Goal: Task Accomplishment & Management: Complete application form

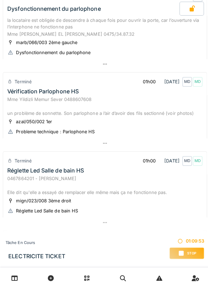
scroll to position [309, 0]
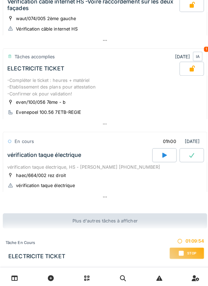
click at [14, 147] on div "vérification taque électrique" at bounding box center [78, 154] width 145 height 14
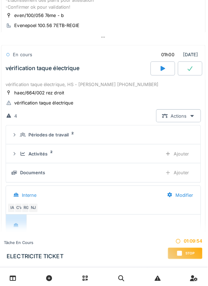
scroll to position [411, 0]
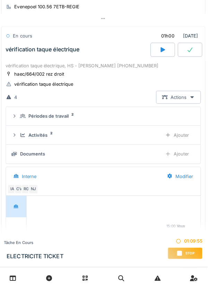
click at [183, 156] on div "Ajouter" at bounding box center [177, 152] width 35 height 13
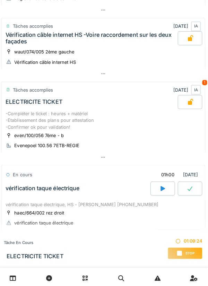
click at [22, 118] on div "-Compléter le ticket : heures + matériel -Etablissement des plans pour attestat…" at bounding box center [104, 119] width 194 height 20
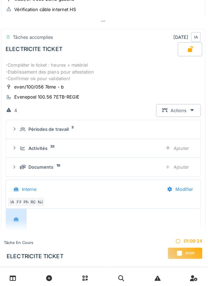
scroll to position [328, 0]
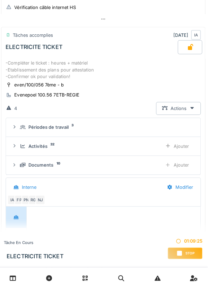
click at [19, 164] on div "Documents 10 Ajouter" at bounding box center [104, 163] width 182 height 13
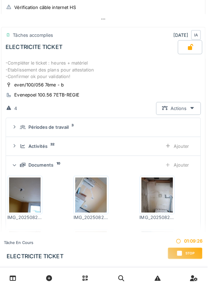
click at [183, 166] on div "Ajouter" at bounding box center [177, 163] width 35 height 13
click at [78, 61] on div "-Compléter le ticket : heures + matériel -Etablissement des plans pour attestat…" at bounding box center [104, 69] width 194 height 20
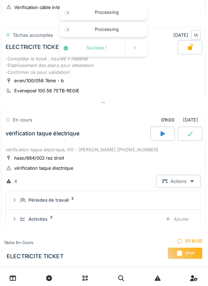
click at [69, 132] on div "vérification taque électrique" at bounding box center [43, 132] width 73 height 7
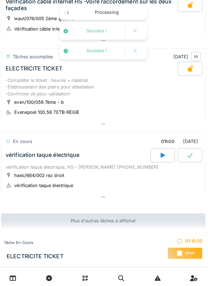
scroll to position [309, 0]
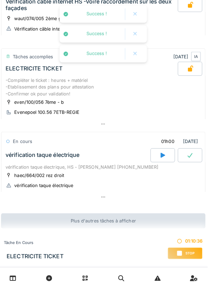
click at [186, 158] on div at bounding box center [190, 154] width 24 height 14
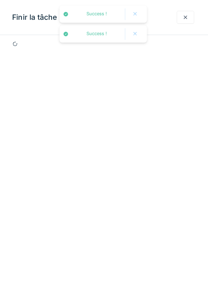
scroll to position [411, 0]
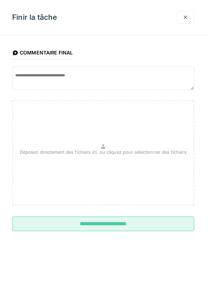
click at [158, 222] on input "**********" at bounding box center [104, 221] width 180 height 15
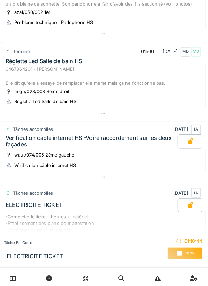
scroll to position [0, 0]
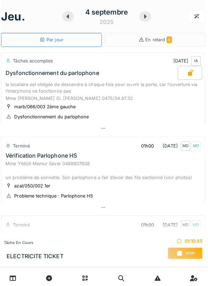
click at [146, 15] on icon at bounding box center [145, 17] width 7 height 6
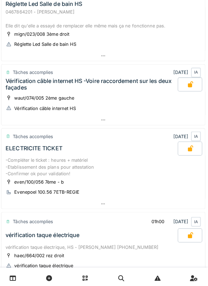
scroll to position [309, 0]
